Goal: Information Seeking & Learning: Check status

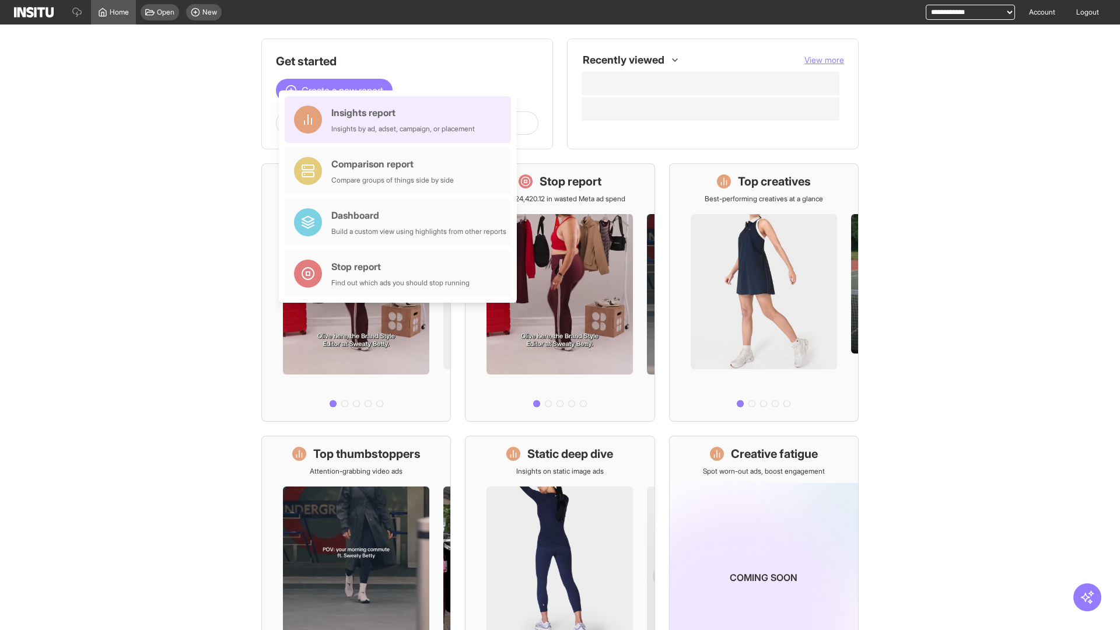
click at [401, 120] on div "Insights report Insights by ad, adset, campaign, or placement" at bounding box center [403, 120] width 144 height 28
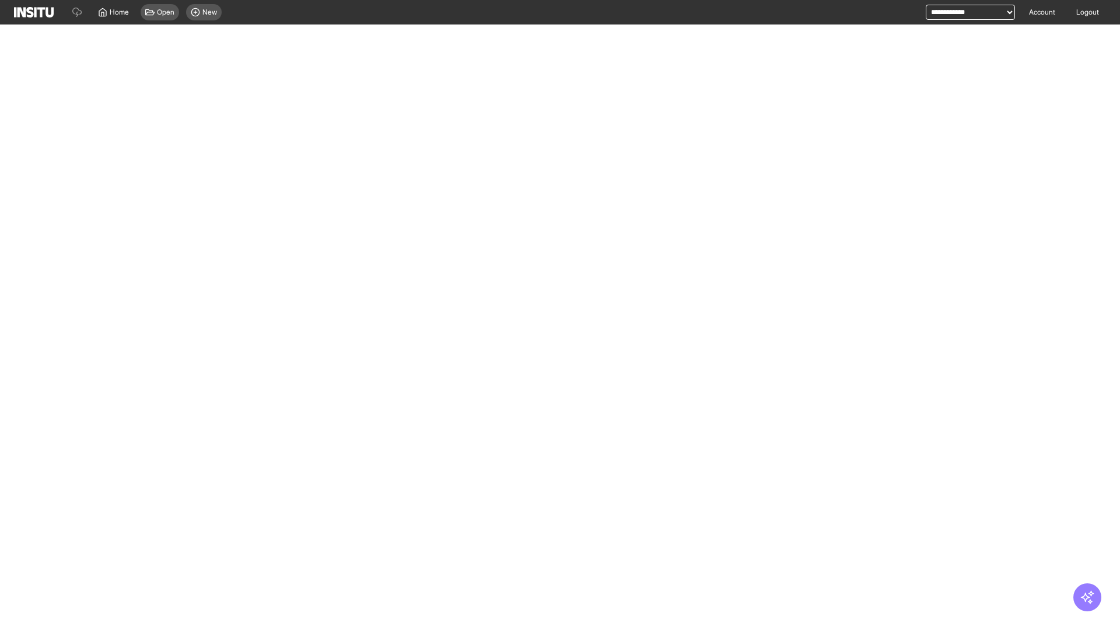
select select "**"
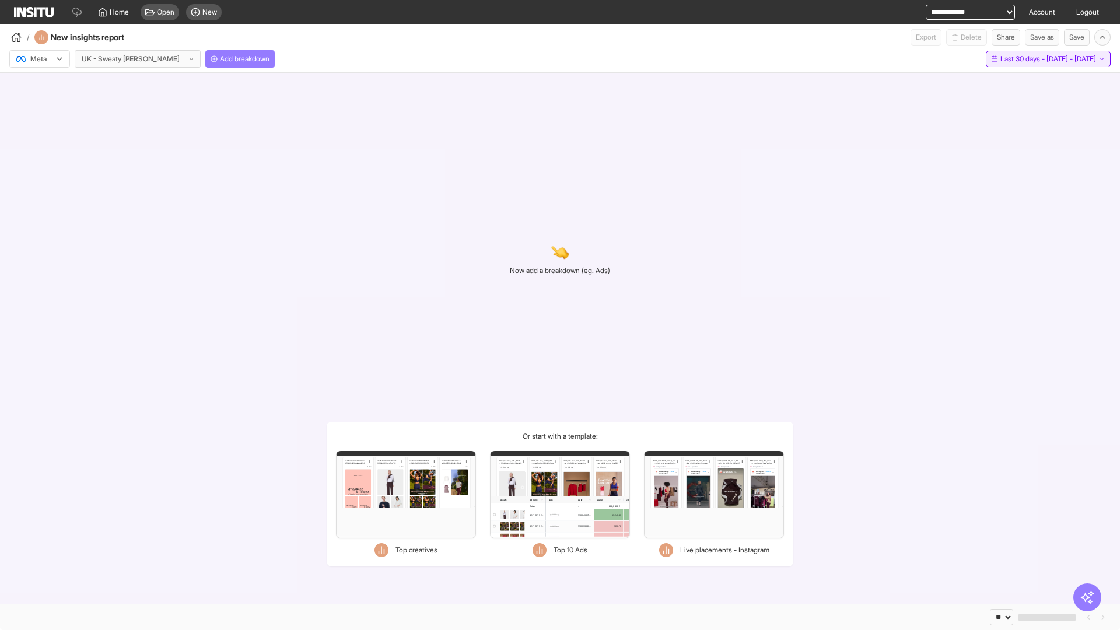
click at [1026, 59] on span "Last 30 days - [DATE] - [DATE]" at bounding box center [1048, 58] width 96 height 9
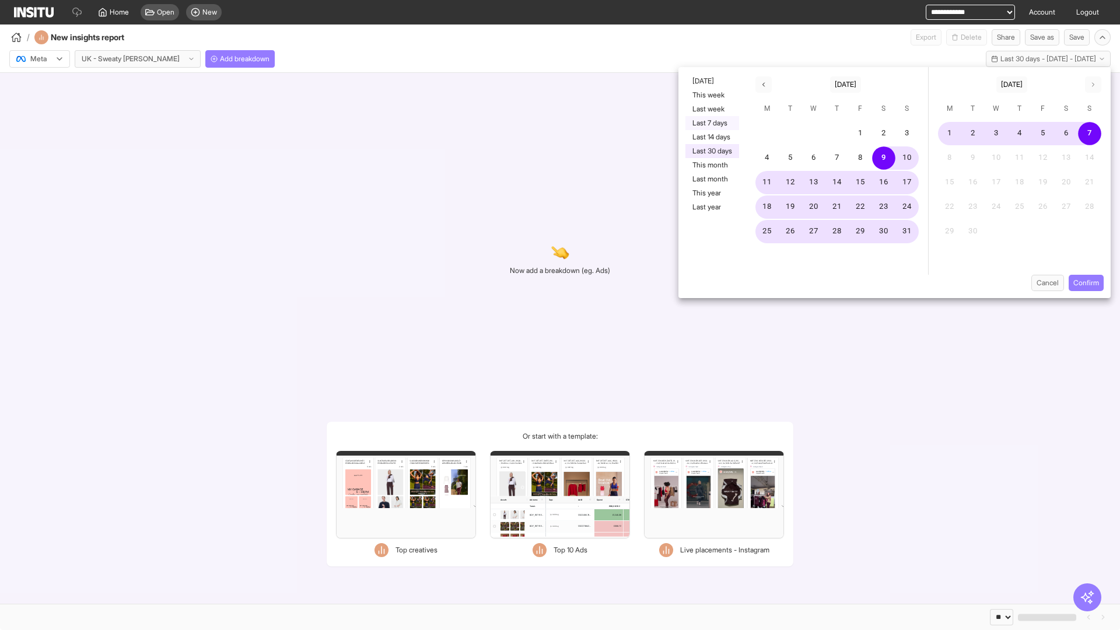
click at [711, 123] on button "Last 7 days" at bounding box center [712, 123] width 54 height 14
